Goal: Task Accomplishment & Management: Use online tool/utility

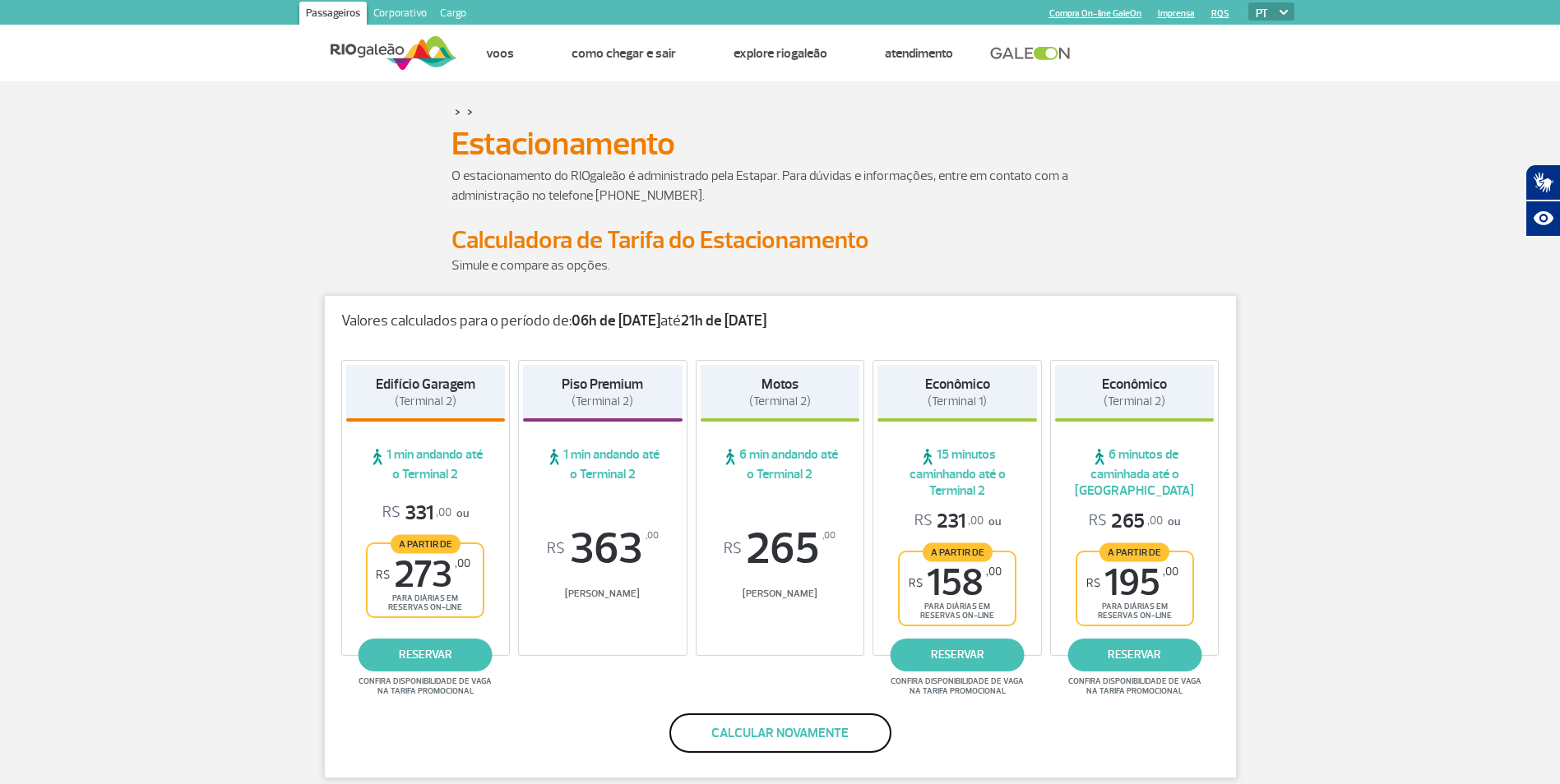
click at [797, 736] on button "Calcular novamente" at bounding box center [780, 733] width 222 height 40
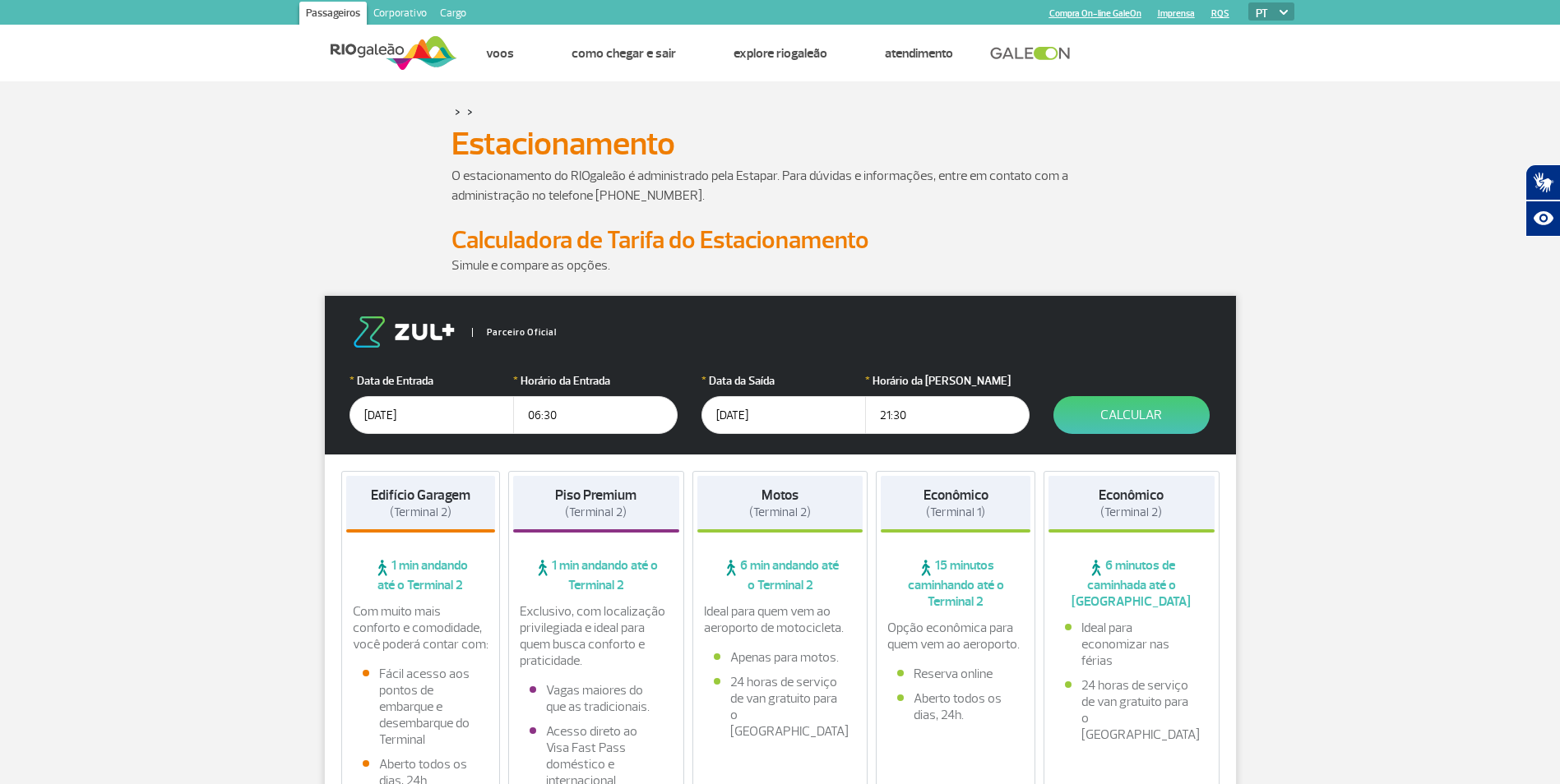
click at [915, 411] on input "21:30" at bounding box center [947, 415] width 164 height 38
type input "21:40"
click at [1111, 404] on button "Calcular" at bounding box center [1132, 415] width 156 height 38
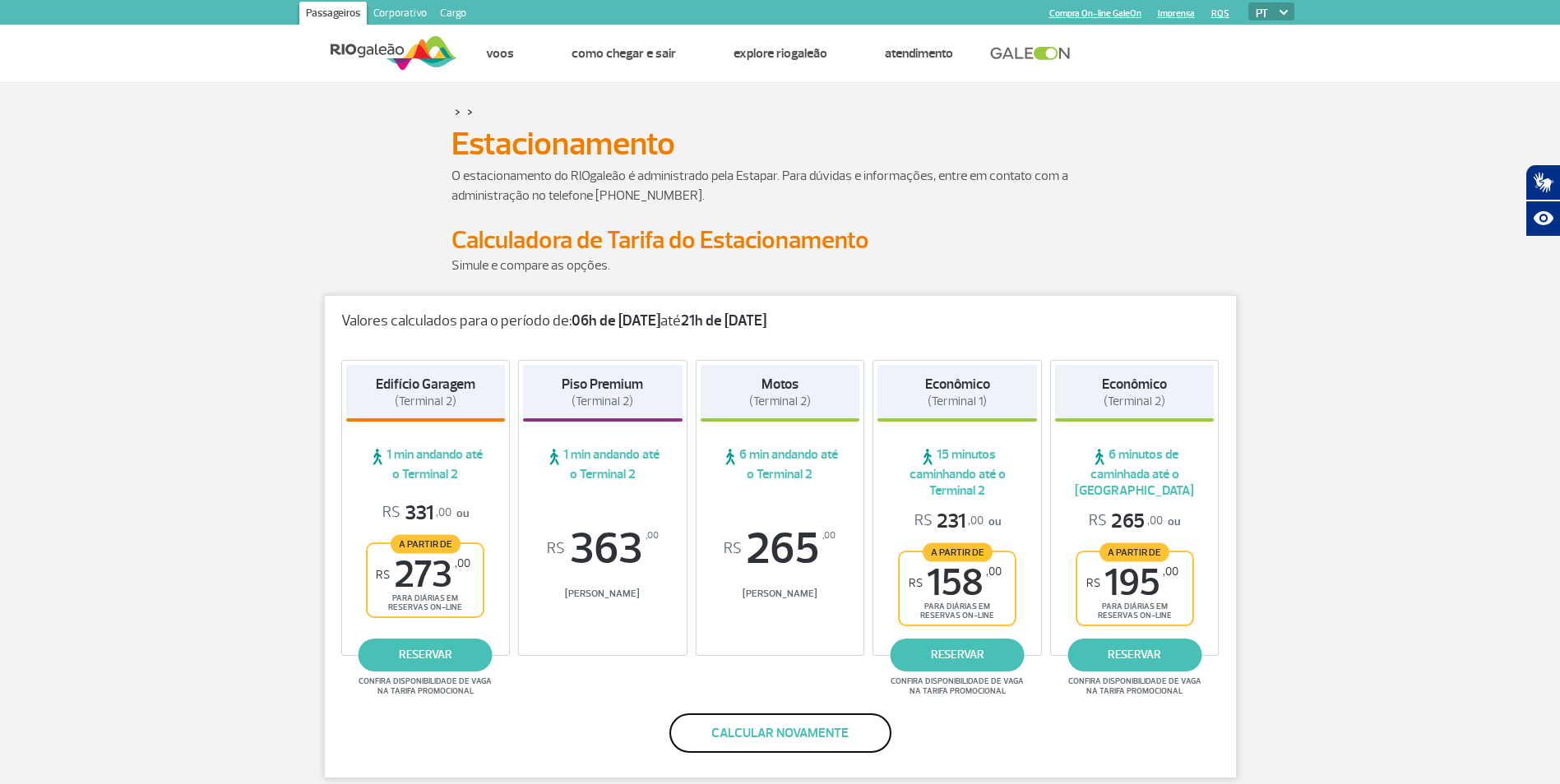
click at [823, 723] on button "Calcular novamente" at bounding box center [780, 733] width 222 height 40
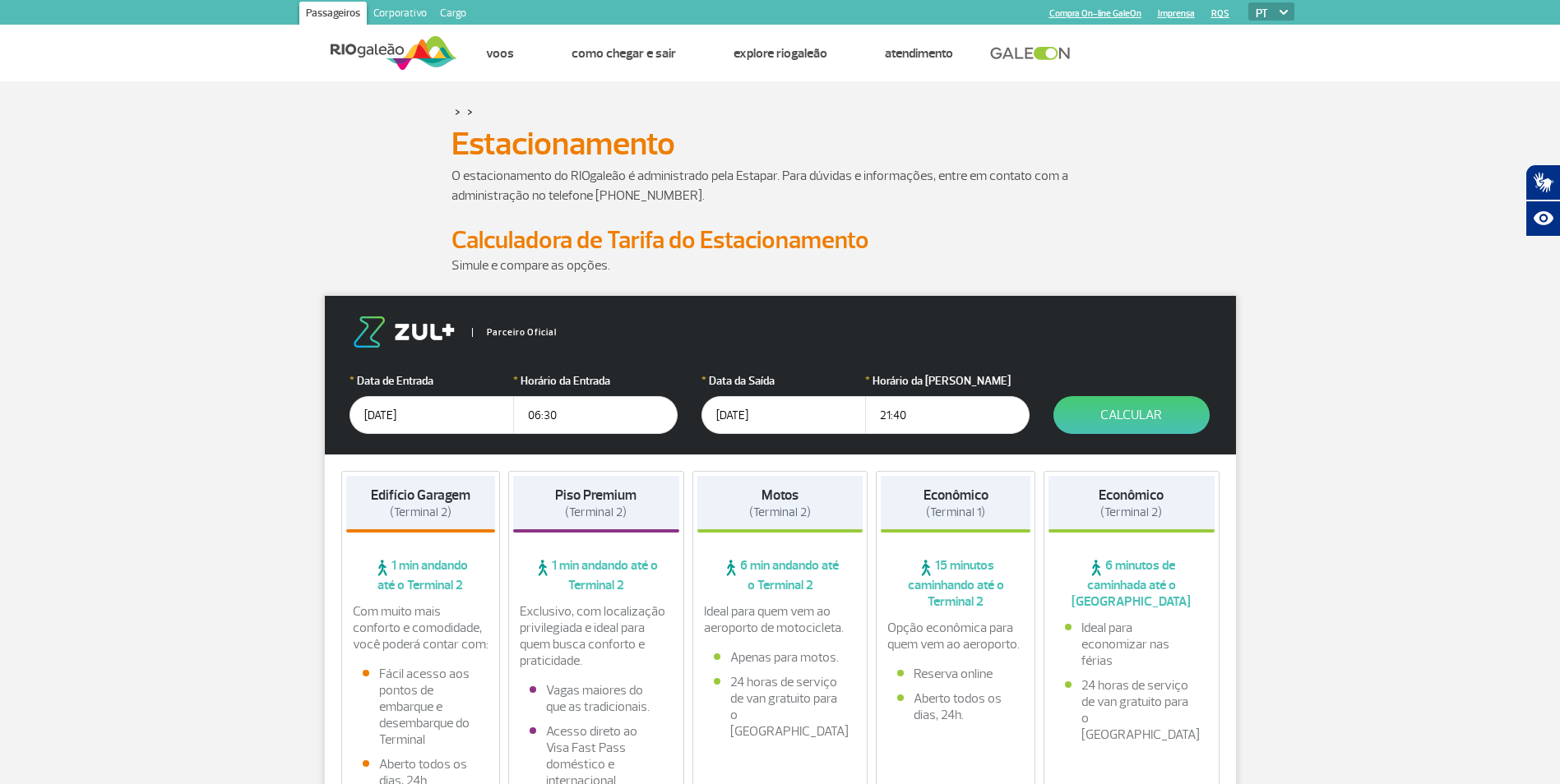
click at [919, 408] on input "21:40" at bounding box center [947, 415] width 164 height 38
drag, startPoint x: 918, startPoint y: 409, endPoint x: 878, endPoint y: 409, distance: 40.0
click at [878, 409] on input "21:40" at bounding box center [947, 415] width 164 height 38
type input "22:00"
click at [1177, 424] on button "Calcular" at bounding box center [1132, 415] width 156 height 38
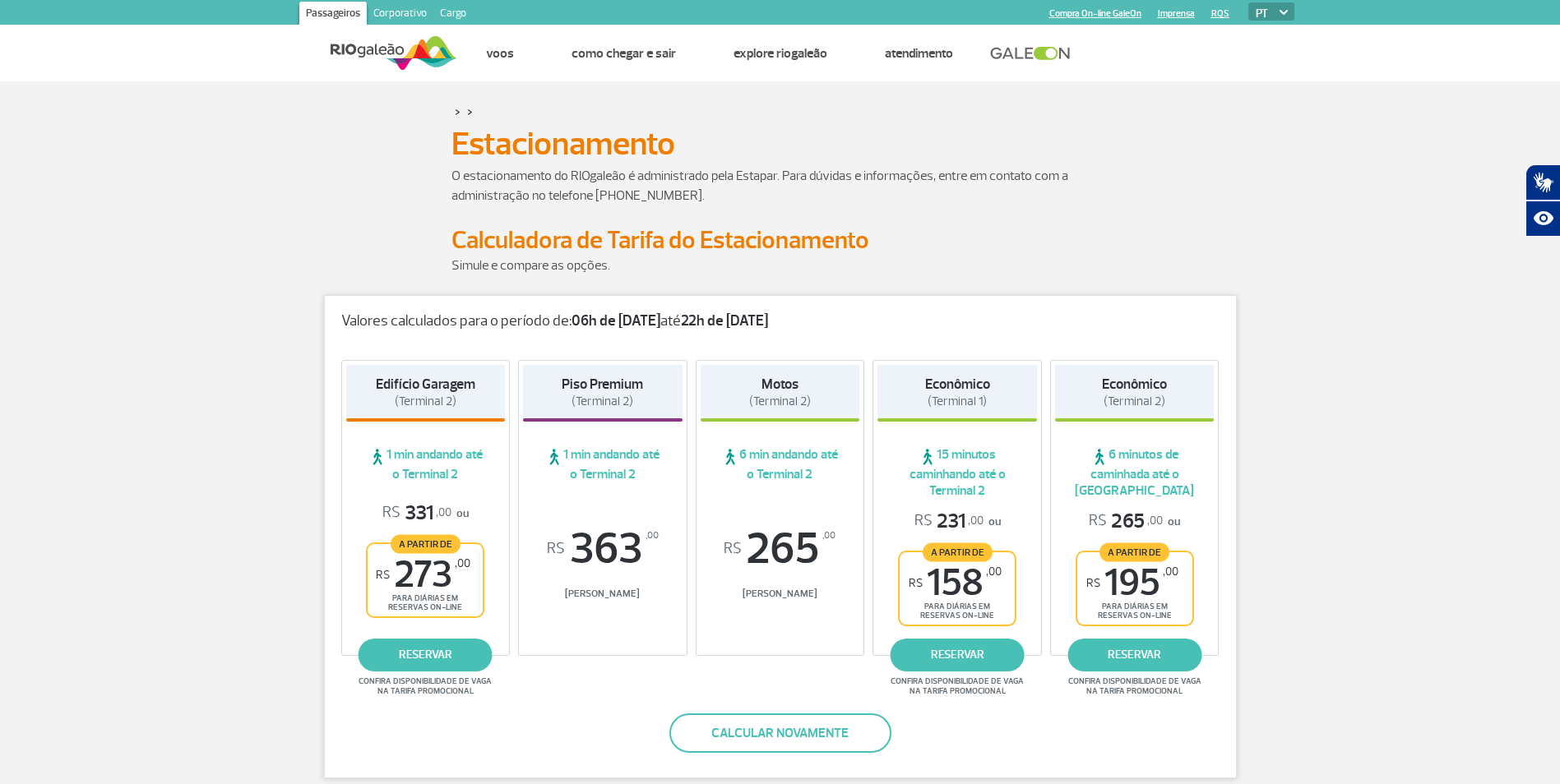
scroll to position [82, 0]
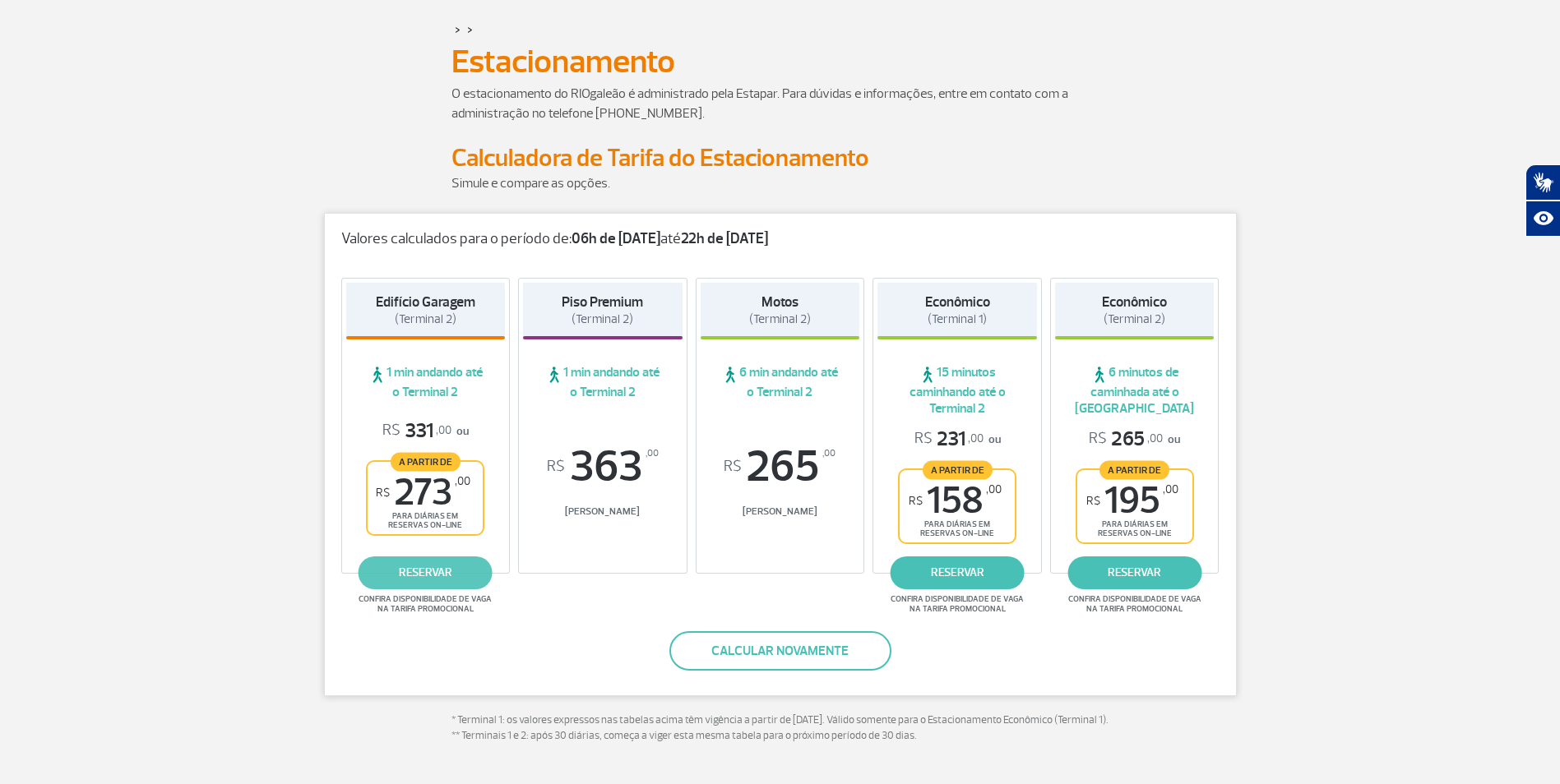
click at [435, 566] on link "reservar" at bounding box center [424, 572] width 134 height 33
